Goal: Task Accomplishment & Management: Complete application form

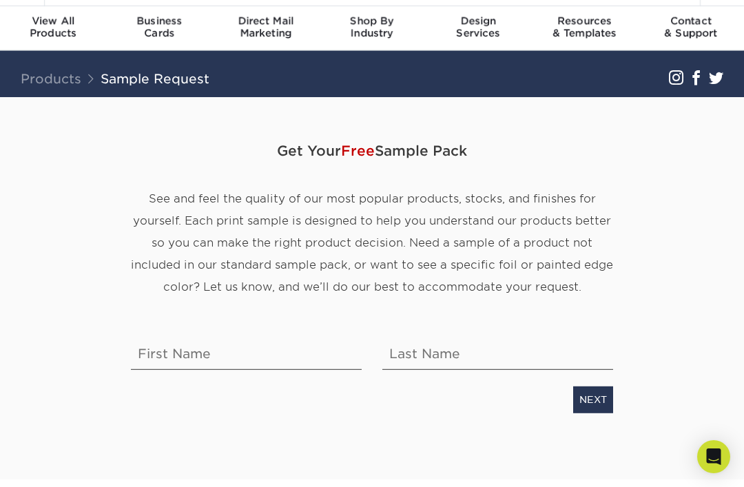
scroll to position [33, 0]
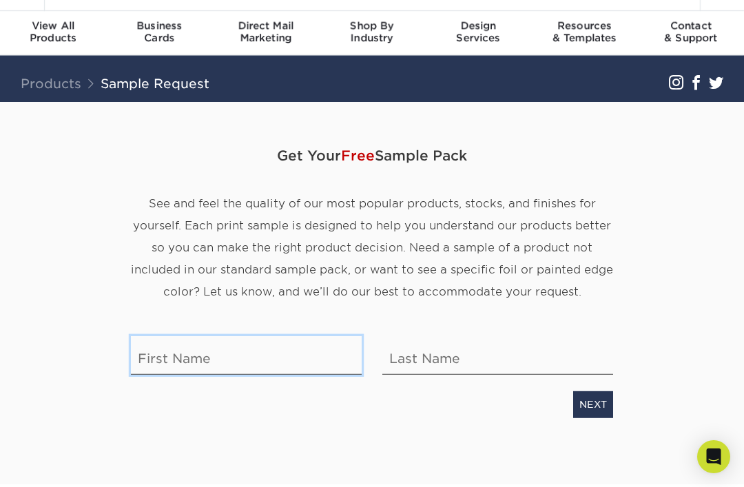
click at [293, 364] on input "text" at bounding box center [246, 355] width 231 height 39
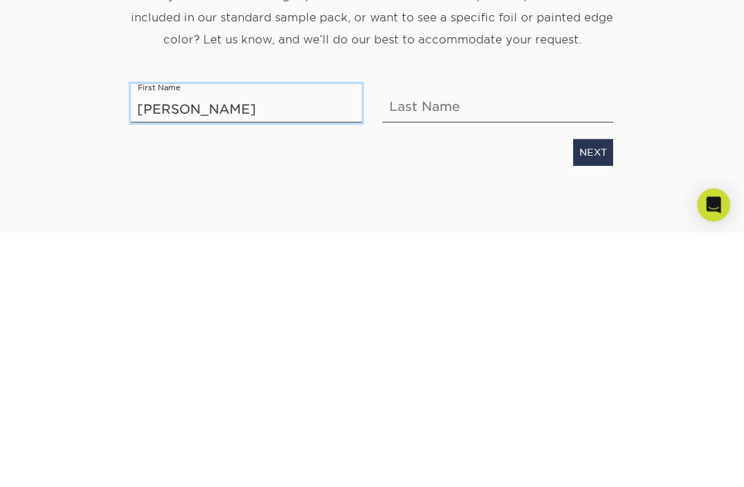
type input "[PERSON_NAME]"
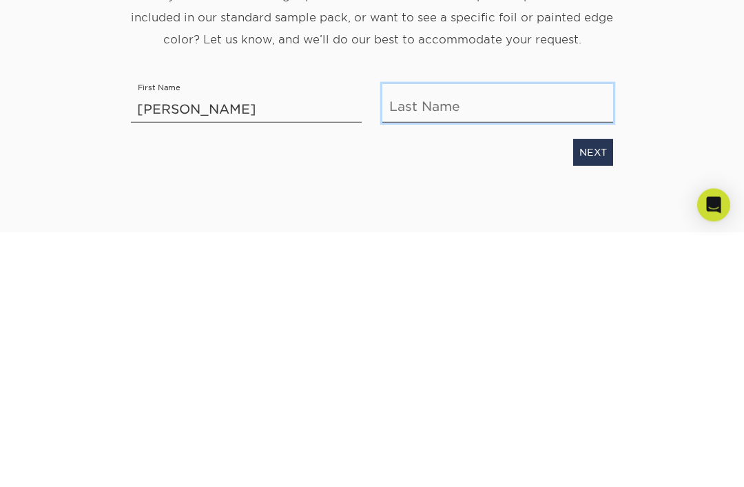
click at [483, 336] on input "text" at bounding box center [497, 355] width 231 height 39
type input "Fiskin"
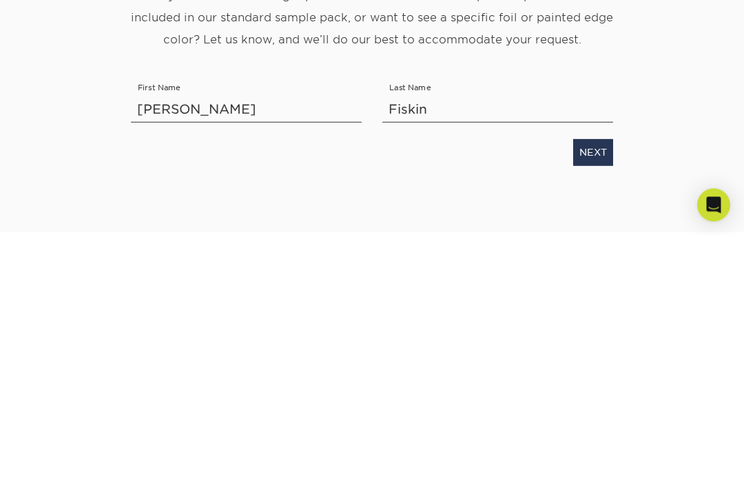
click at [594, 391] on link "NEXT" at bounding box center [593, 404] width 40 height 26
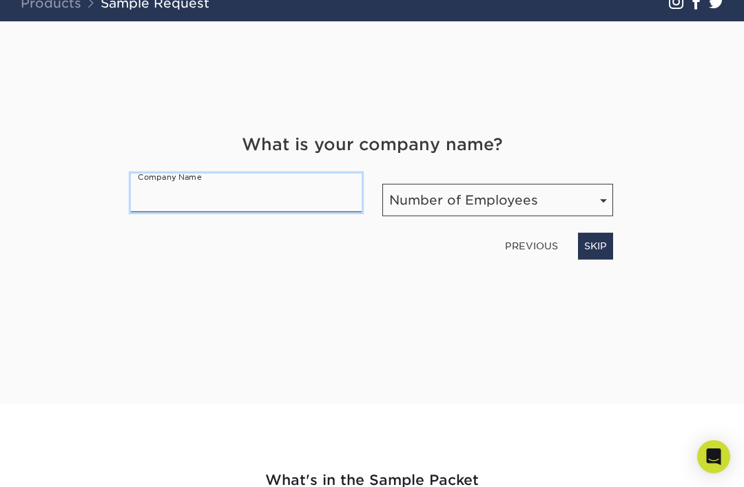
scroll to position [110, 0]
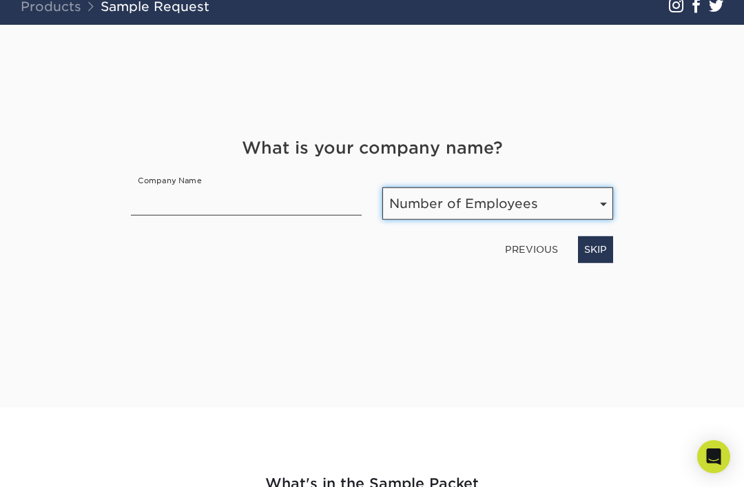
click at [556, 200] on select "Number of Employees Self-employed 1-10 employees 11-50 employees 51-200 employe…" at bounding box center [497, 203] width 231 height 32
select select "Self-employed"
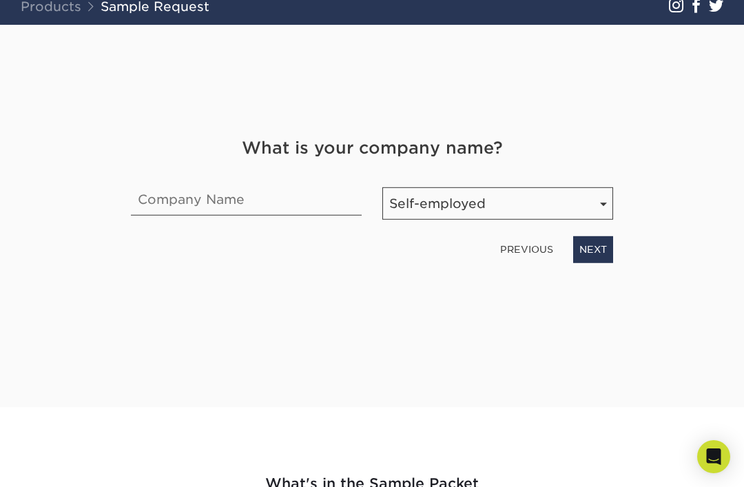
click at [598, 253] on link "NEXT" at bounding box center [593, 249] width 40 height 26
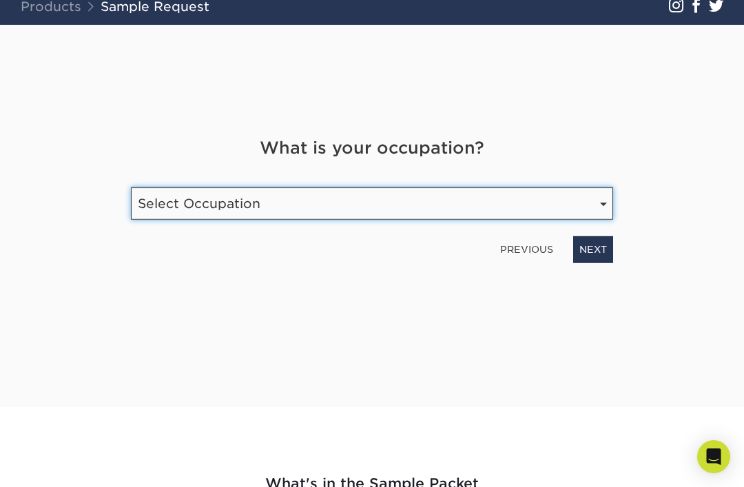
click at [569, 200] on select "Select Occupation Agency Automotive Blogger Cleaning Services Construction Educ…" at bounding box center [372, 203] width 482 height 32
select select "Travel"
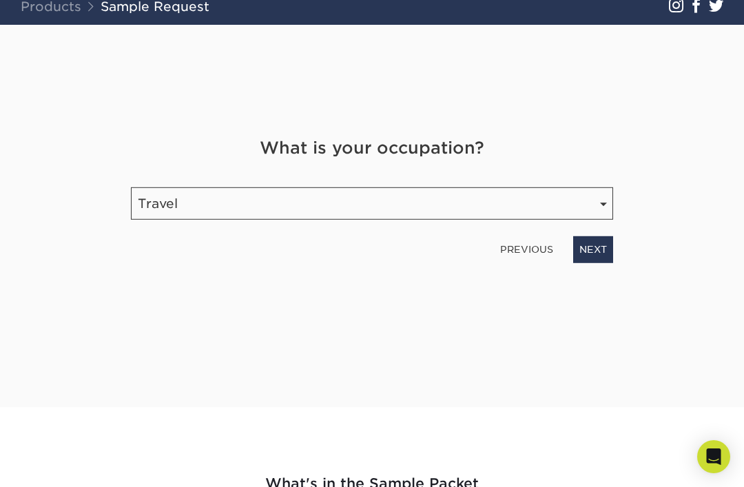
click at [605, 245] on link "NEXT" at bounding box center [593, 249] width 40 height 26
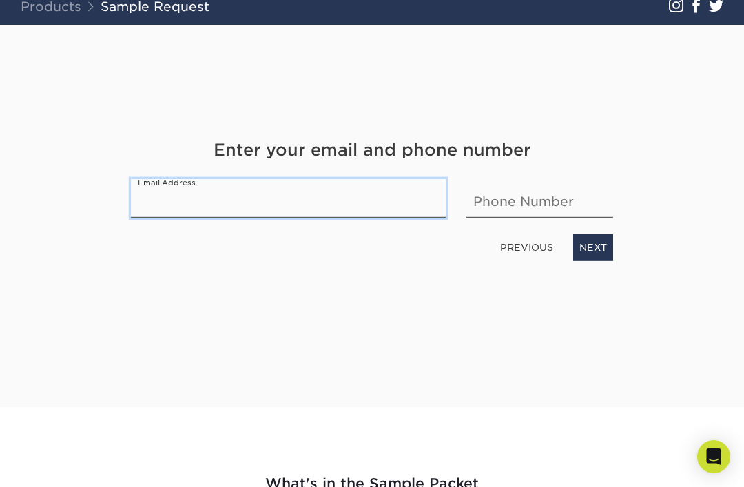
click at [415, 212] on input "email" at bounding box center [288, 198] width 315 height 39
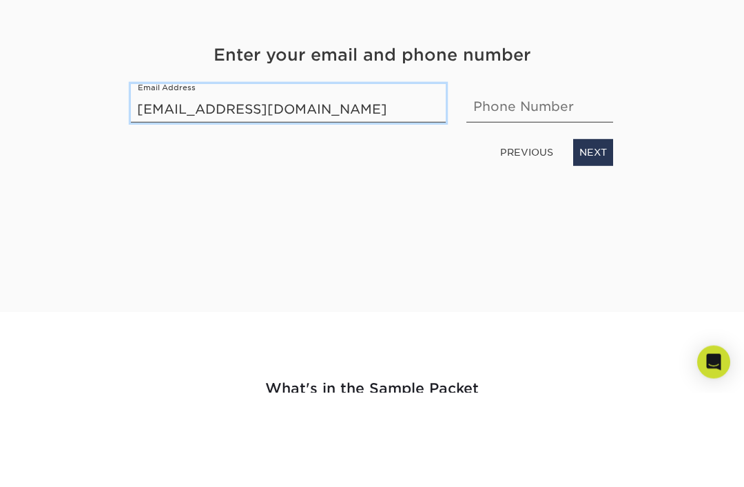
type input "[EMAIL_ADDRESS][DOMAIN_NAME]"
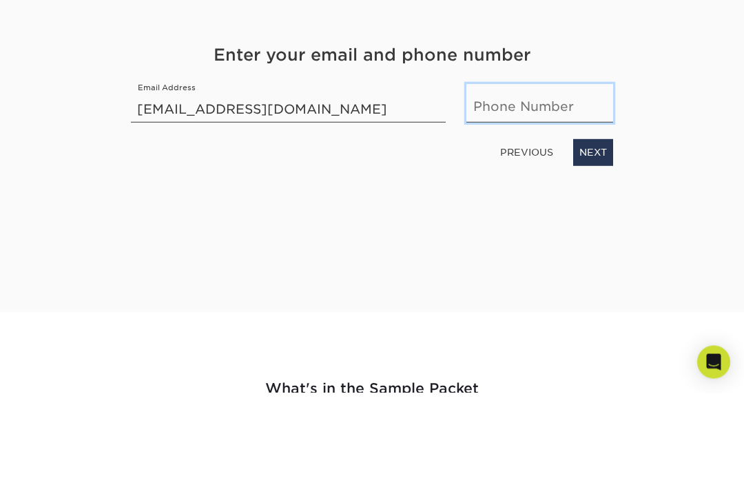
click at [592, 179] on input "text" at bounding box center [539, 198] width 147 height 39
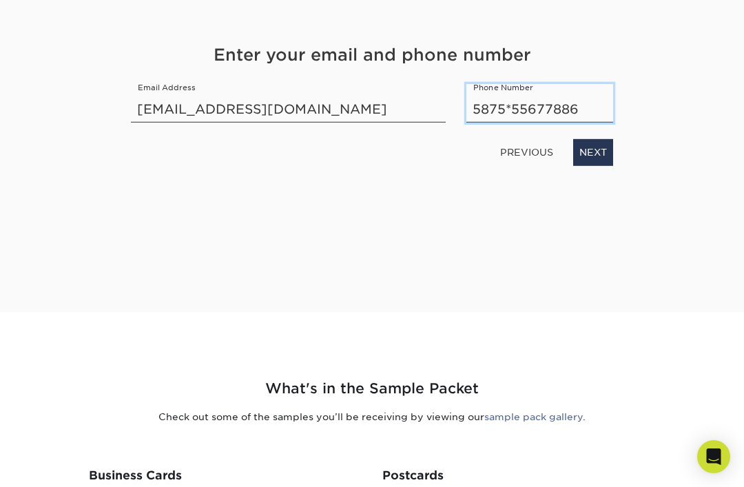
click at [512, 113] on input "5875*55677886" at bounding box center [539, 103] width 147 height 39
type input "587555677886"
click at [597, 151] on link "NEXT" at bounding box center [593, 153] width 40 height 26
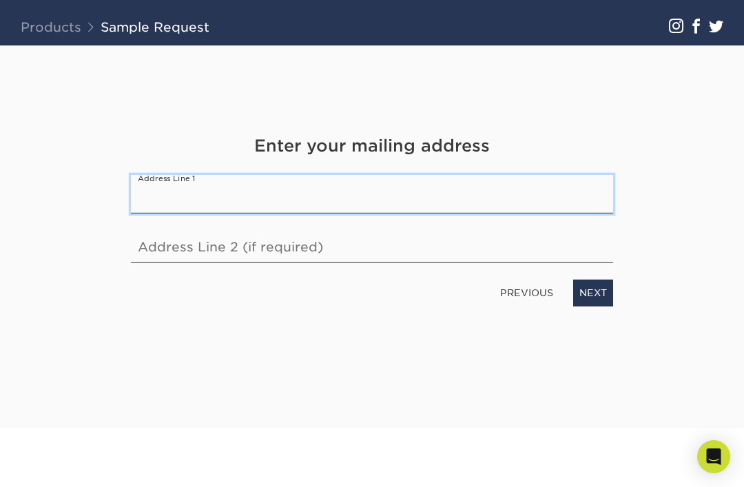
scroll to position [90, 0]
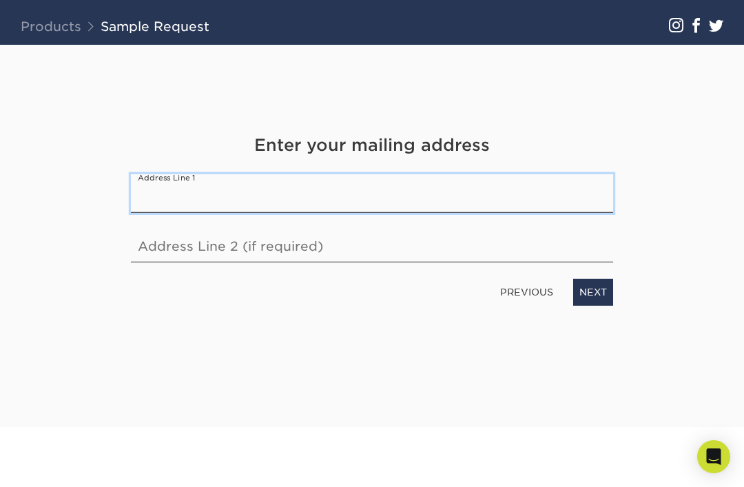
click at [572, 189] on input "text" at bounding box center [372, 193] width 482 height 39
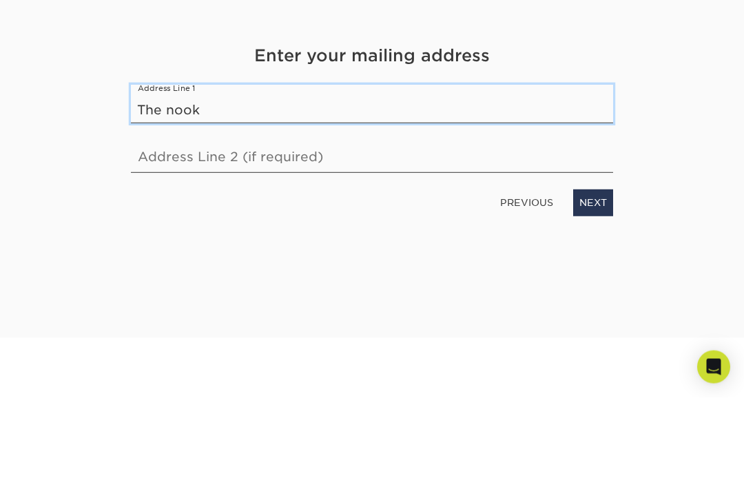
type input "The nook"
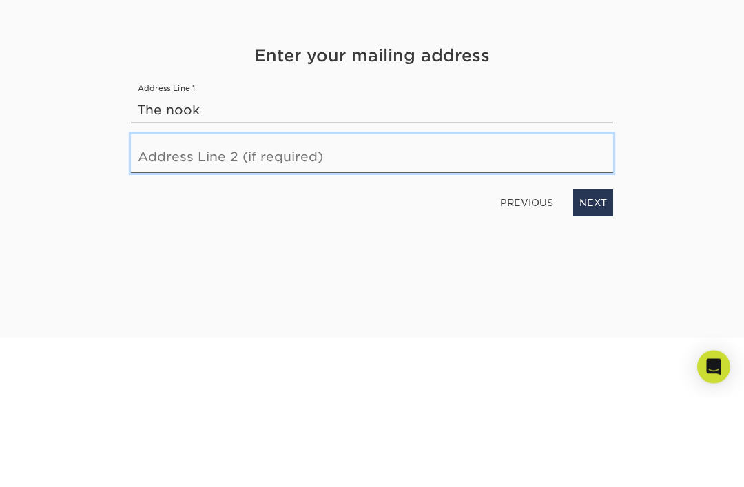
click at [514, 224] on input "text" at bounding box center [372, 243] width 482 height 39
type input "1 low Duncanfiled"
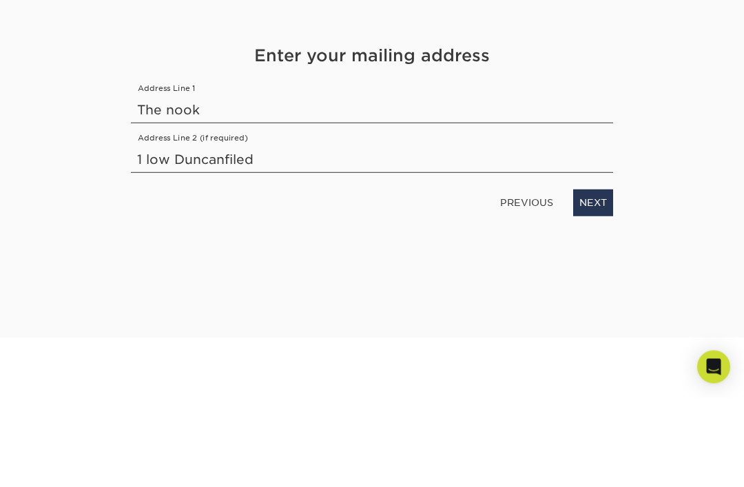
click at [667, 158] on div "Get Your Free Sample Pack See and feel the quality of our most popular products…" at bounding box center [371, 236] width 723 height 382
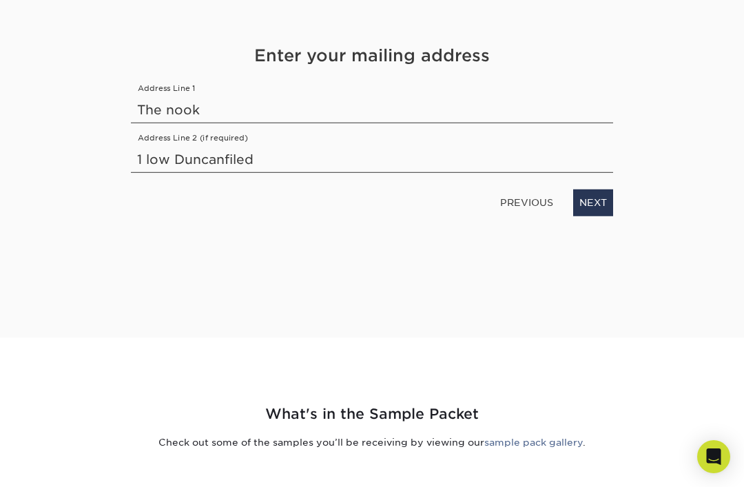
click at [598, 207] on link "NEXT" at bounding box center [593, 202] width 40 height 26
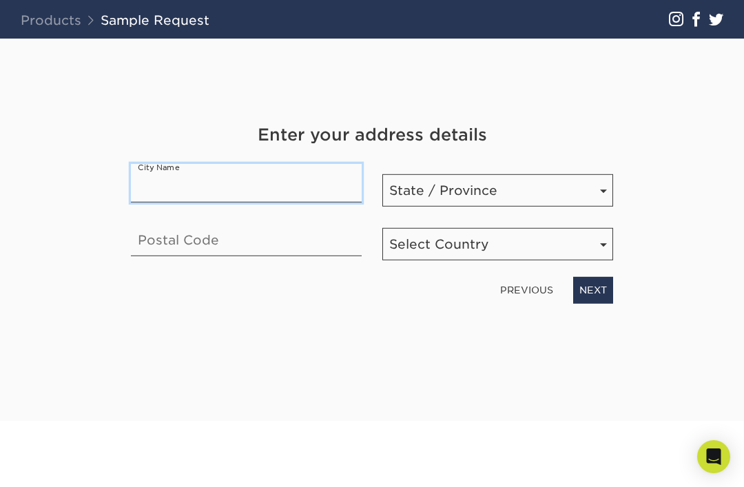
scroll to position [90, 0]
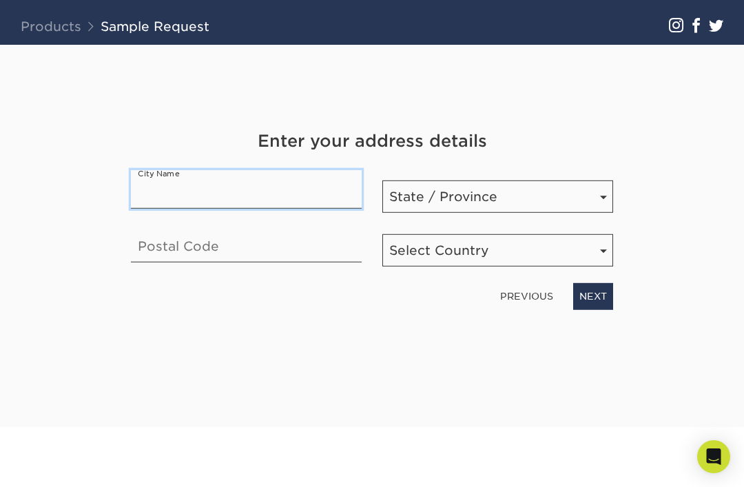
click at [155, 184] on input "text" at bounding box center [246, 189] width 231 height 39
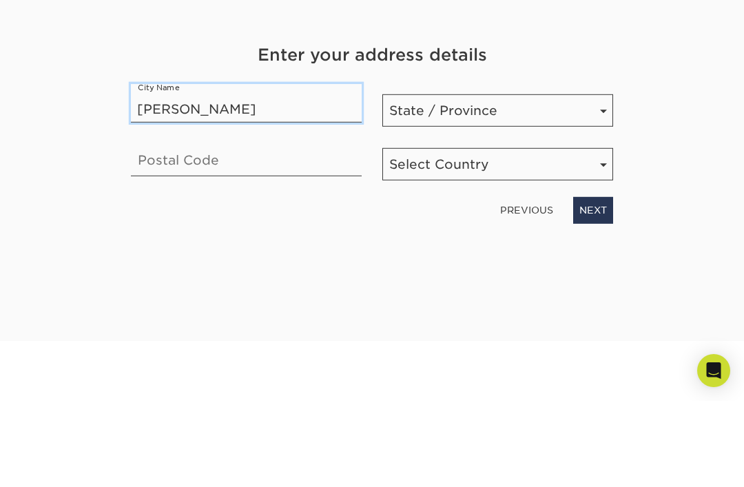
type input "[PERSON_NAME]"
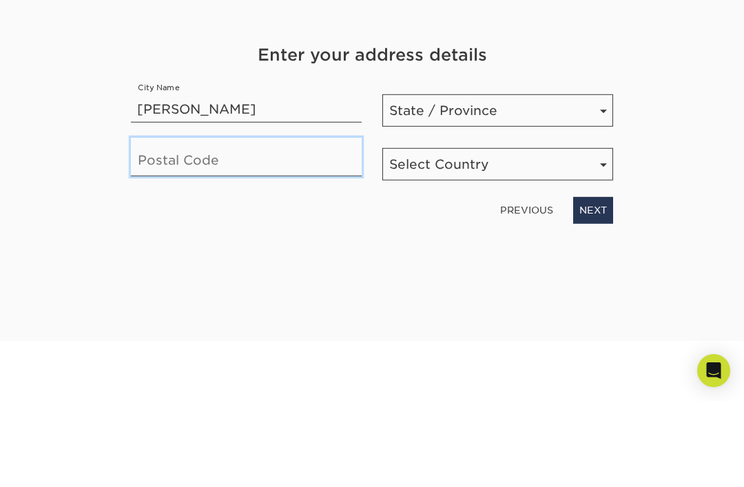
click at [302, 224] on input "text" at bounding box center [246, 243] width 231 height 39
type input "DG89JS"
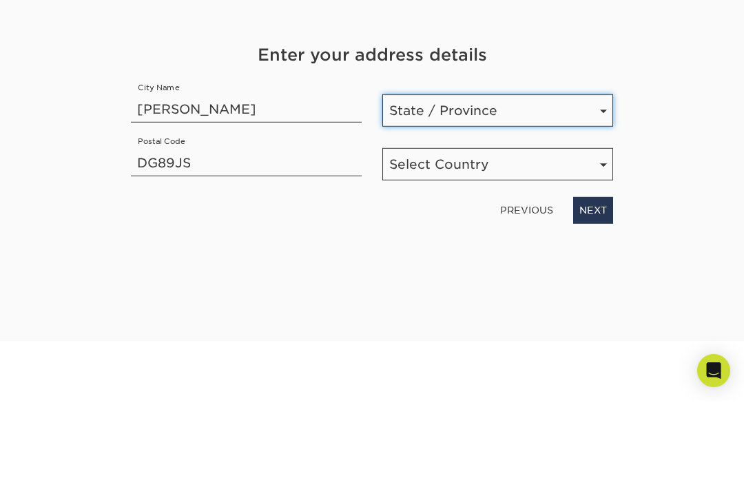
click at [582, 180] on select "State / Province [US_STATE] [US_STATE] [US_STATE] [US_STATE] [US_STATE] [US_STA…" at bounding box center [497, 196] width 231 height 32
